Goal: Task Accomplishment & Management: Complete application form

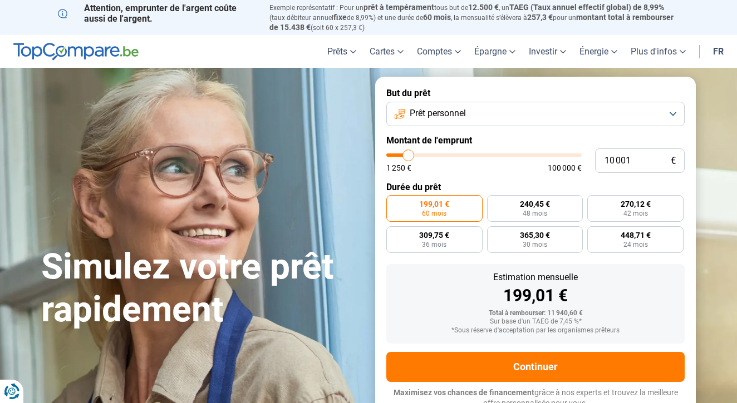
type input "9 750"
type input "9750"
type input "10 500"
type input "10500"
type input "11 250"
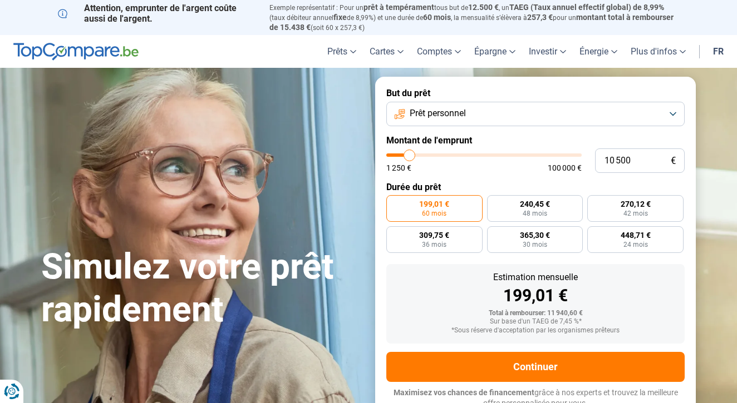
type input "11250"
type input "12 000"
type input "12000"
type input "12 500"
type input "12500"
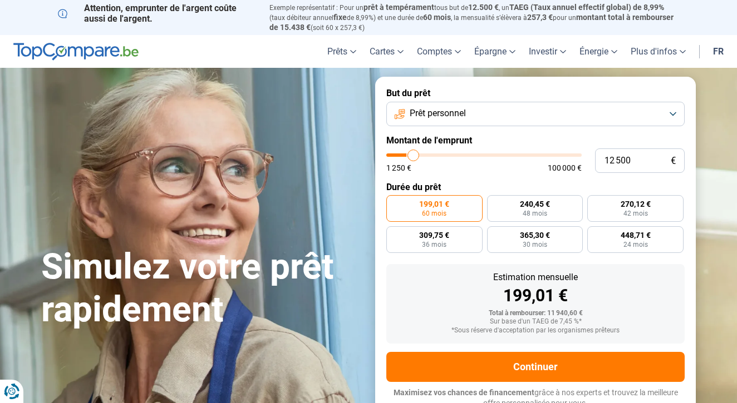
type input "13 250"
type input "13250"
type input "13 500"
type input "13500"
type input "14 000"
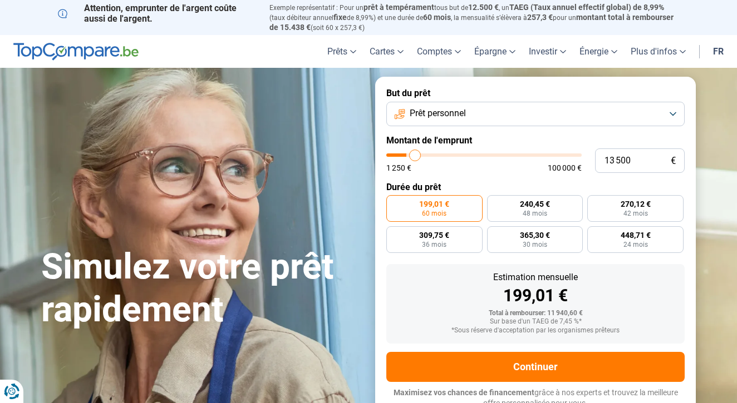
type input "14000"
type input "14 250"
type input "14250"
type input "15 000"
type input "15000"
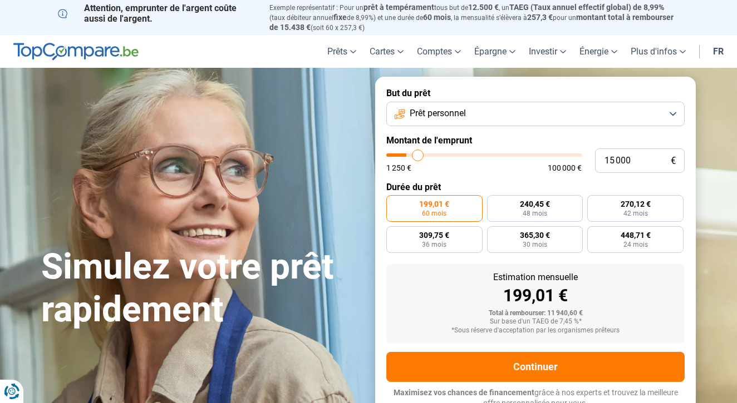
type input "15 500"
type input "15500"
type input "16 500"
type input "16500"
type input "17 000"
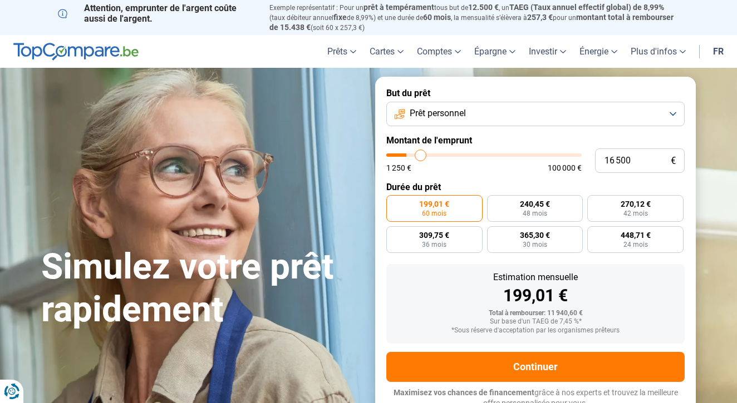
type input "17000"
type input "18 000"
type input "18000"
type input "18 750"
type input "18750"
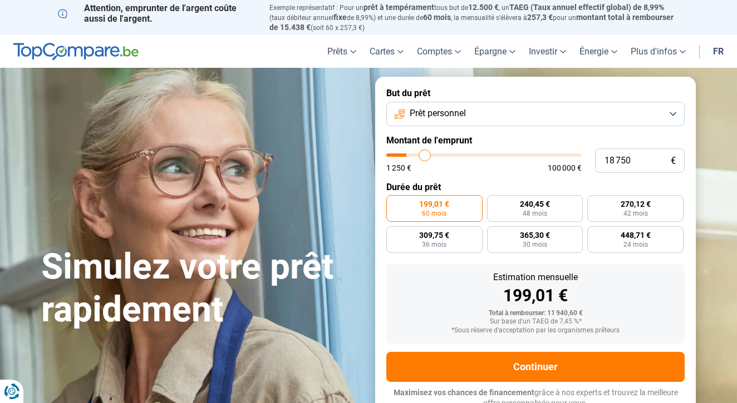
type input "19 500"
type input "19500"
type input "20 000"
type input "20000"
type input "20 500"
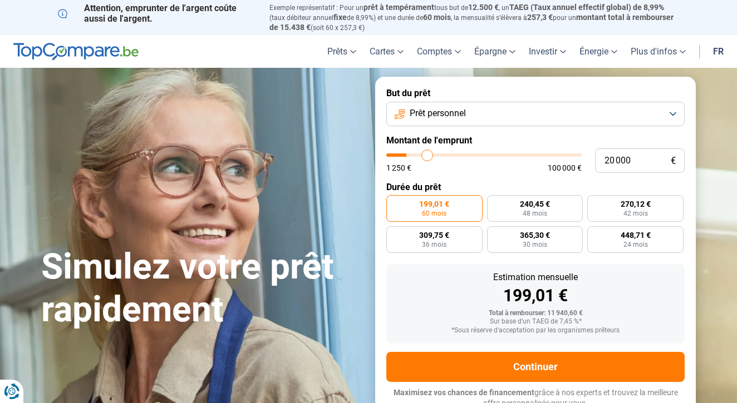
type input "20500"
type input "20 750"
type input "20750"
type input "21 000"
type input "21000"
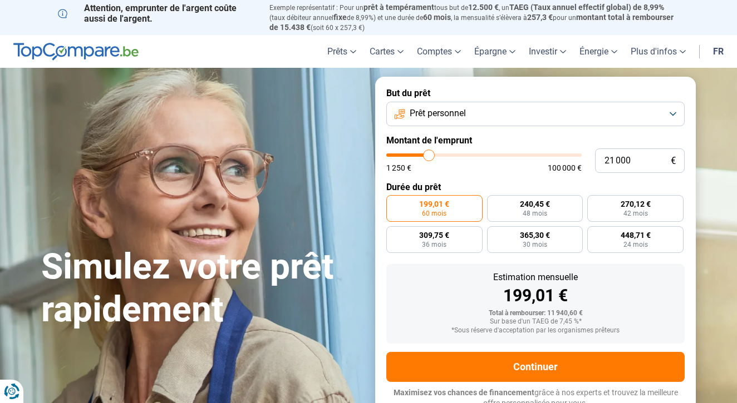
type input "21 250"
type input "21250"
type input "21 500"
type input "21500"
type input "22 000"
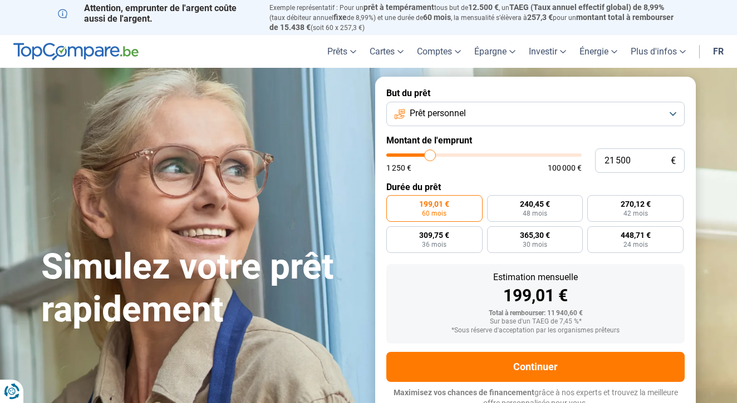
type input "22000"
type input "22 250"
drag, startPoint x: 408, startPoint y: 151, endPoint x: 431, endPoint y: 152, distance: 22.8
type input "22250"
click at [431, 154] on input "range" at bounding box center [483, 155] width 195 height 3
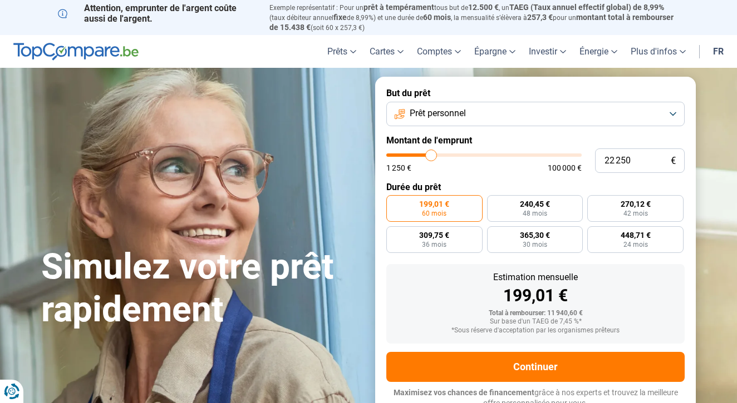
radio input "false"
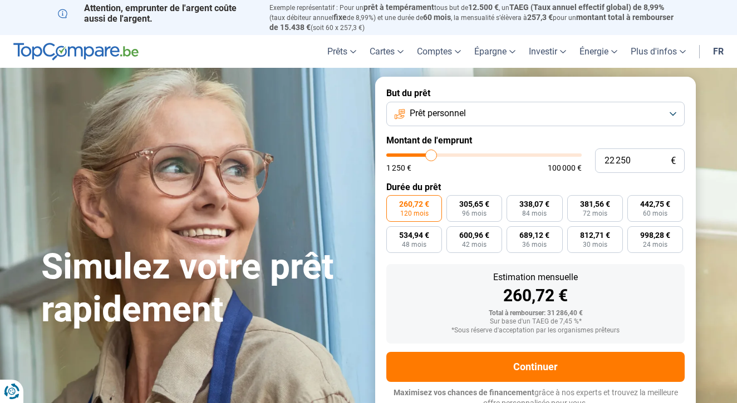
scroll to position [3, 0]
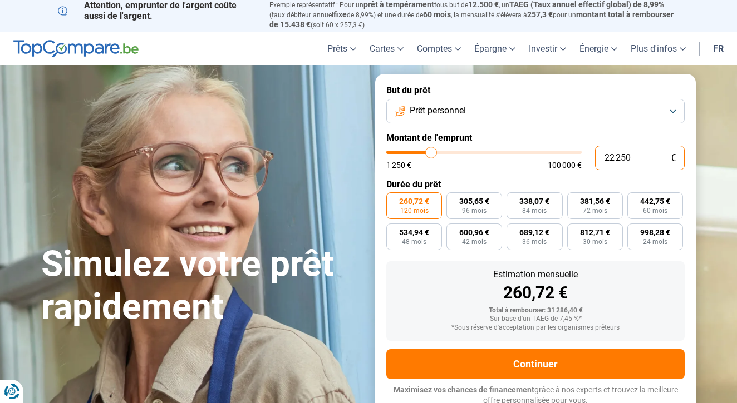
drag, startPoint x: 632, startPoint y: 157, endPoint x: 595, endPoint y: 153, distance: 36.4
click at [597, 155] on input "22 250" at bounding box center [640, 158] width 90 height 24
type input "0"
type input "1250"
type input "6"
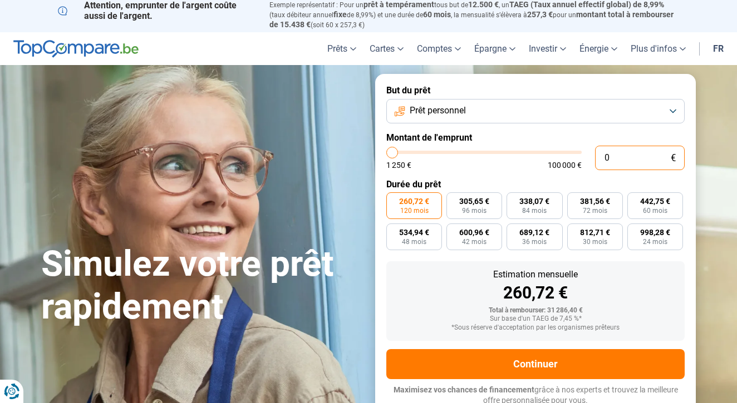
type input "1250"
type input "60"
type input "1250"
type input "600"
type input "1250"
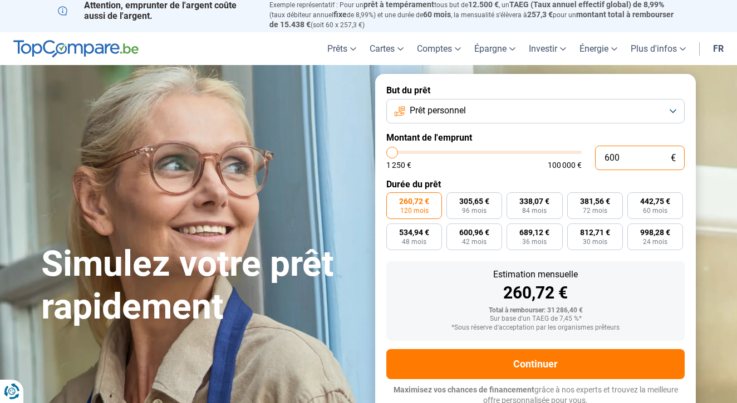
type input "6 000"
type input "6000"
radio input "true"
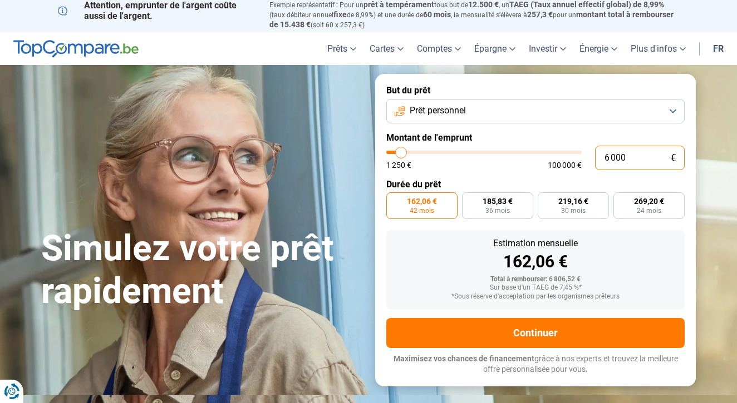
scroll to position [0, 0]
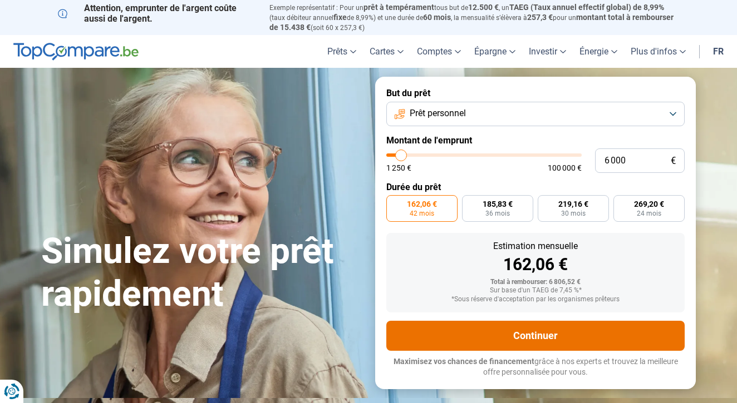
click at [455, 336] on button "Continuer" at bounding box center [535, 336] width 298 height 30
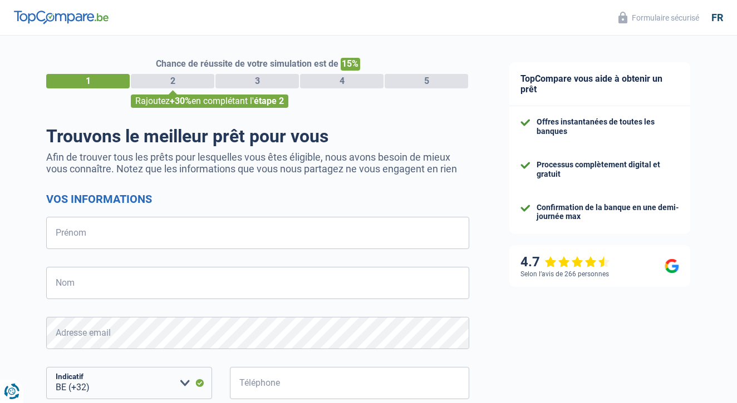
select select "32"
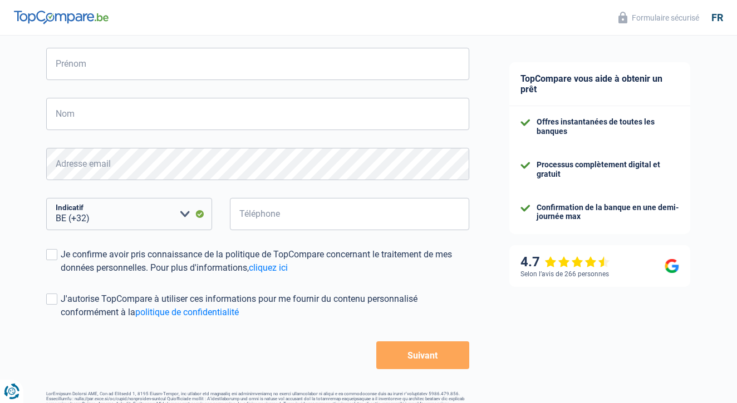
scroll to position [184, 0]
